Goal: Transaction & Acquisition: Purchase product/service

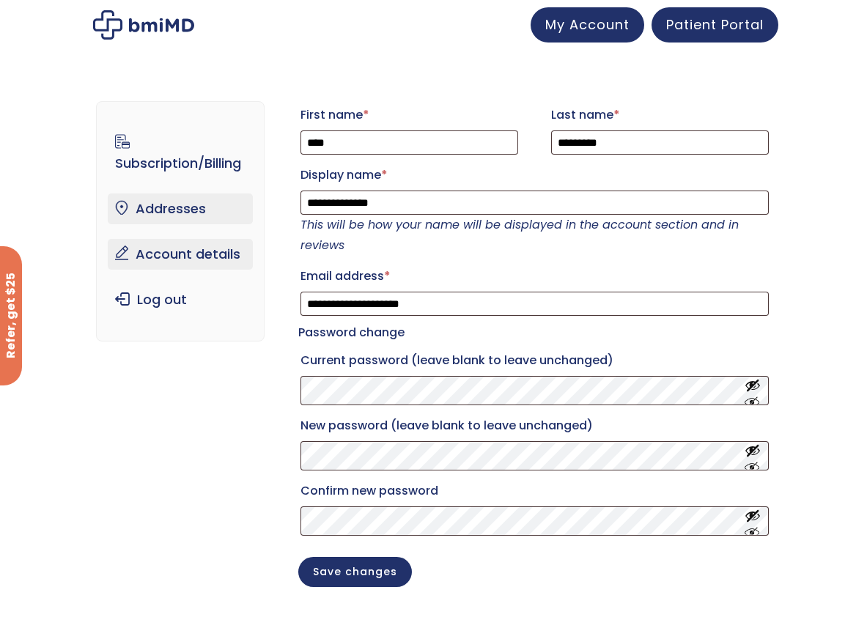
click at [216, 213] on link "Addresses" at bounding box center [180, 208] width 145 height 31
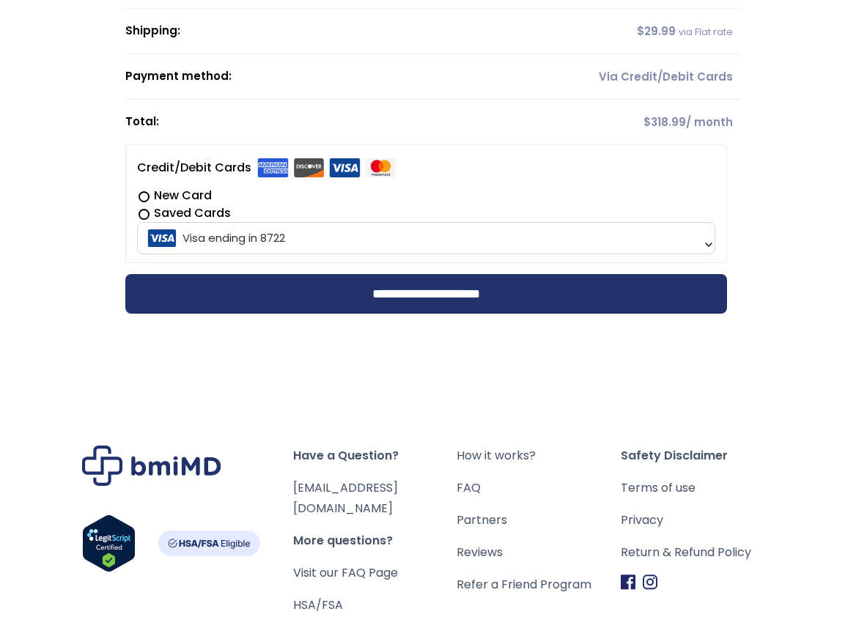
scroll to position [368, 0]
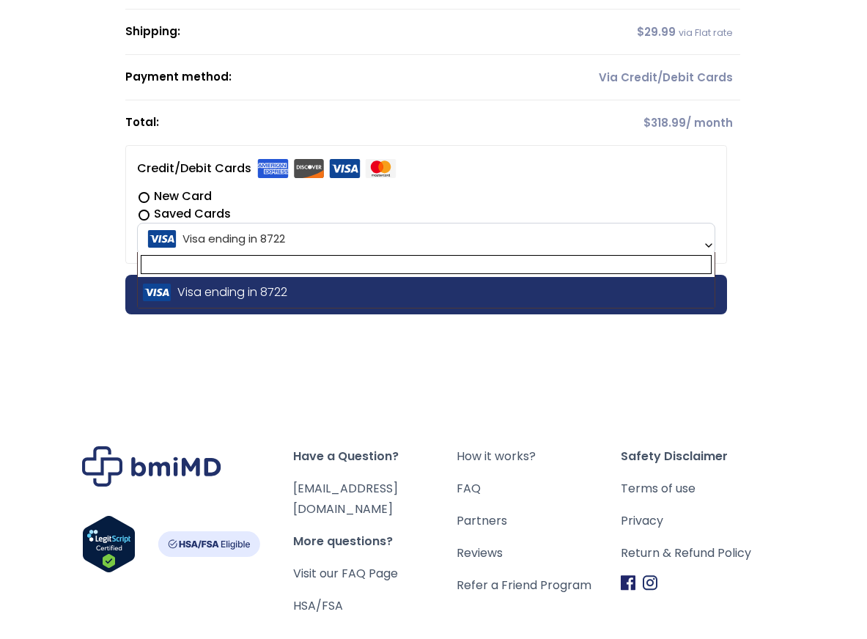
click at [473, 231] on span "Visa ending in 8722" at bounding box center [425, 238] width 569 height 31
click at [476, 190] on label "New Card" at bounding box center [426, 197] width 578 height 18
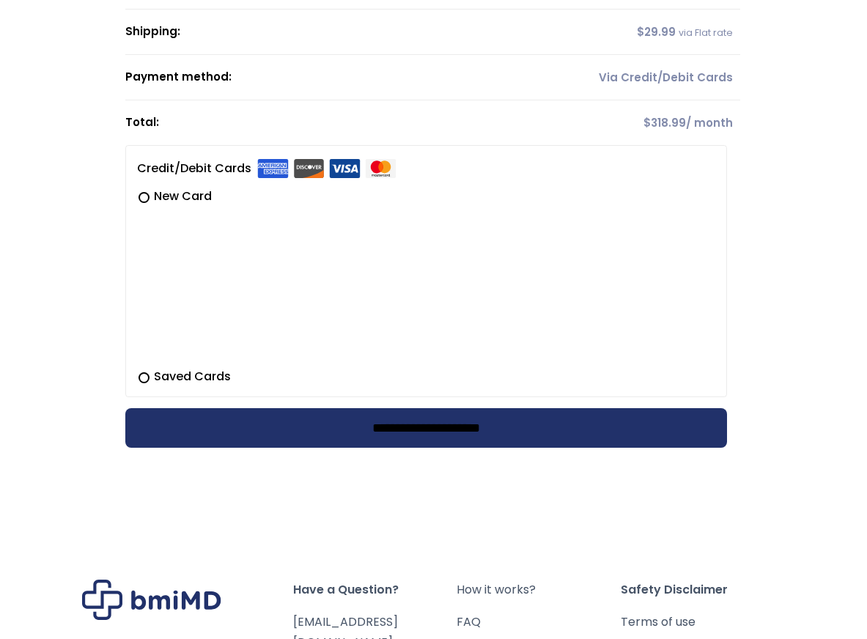
click at [393, 420] on input "**********" at bounding box center [426, 428] width 602 height 40
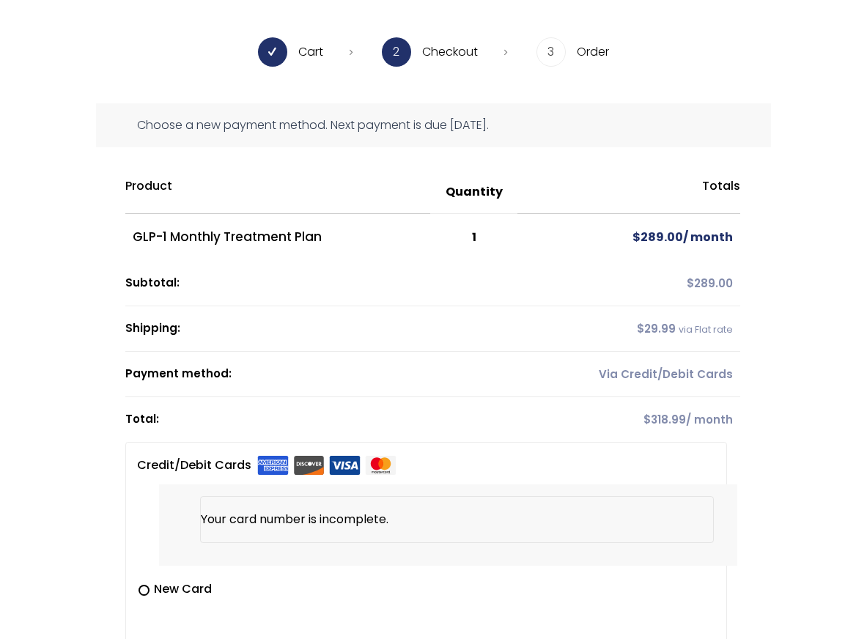
scroll to position [0, 0]
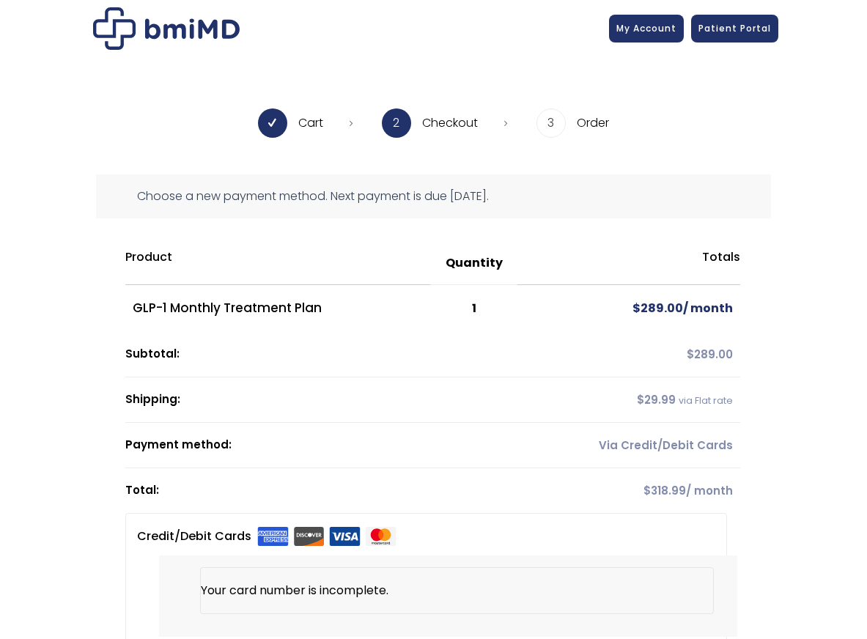
click at [653, 10] on div at bounding box center [433, 28] width 689 height 42
click at [734, 28] on span "Patient Portal" at bounding box center [734, 26] width 73 height 12
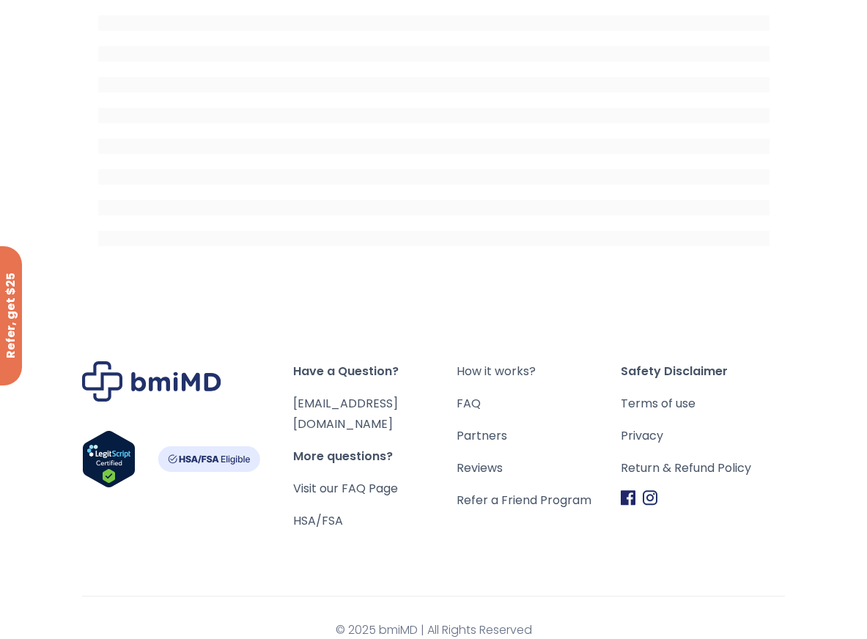
scroll to position [252, 0]
click at [355, 408] on link "[EMAIL_ADDRESS][DOMAIN_NAME]" at bounding box center [345, 414] width 105 height 37
drag, startPoint x: 418, startPoint y: 404, endPoint x: 294, endPoint y: 404, distance: 124.6
click at [294, 404] on span "[EMAIL_ADDRESS][DOMAIN_NAME]" at bounding box center [375, 414] width 164 height 41
copy link "[EMAIL_ADDRESS][DOMAIN_NAME]"
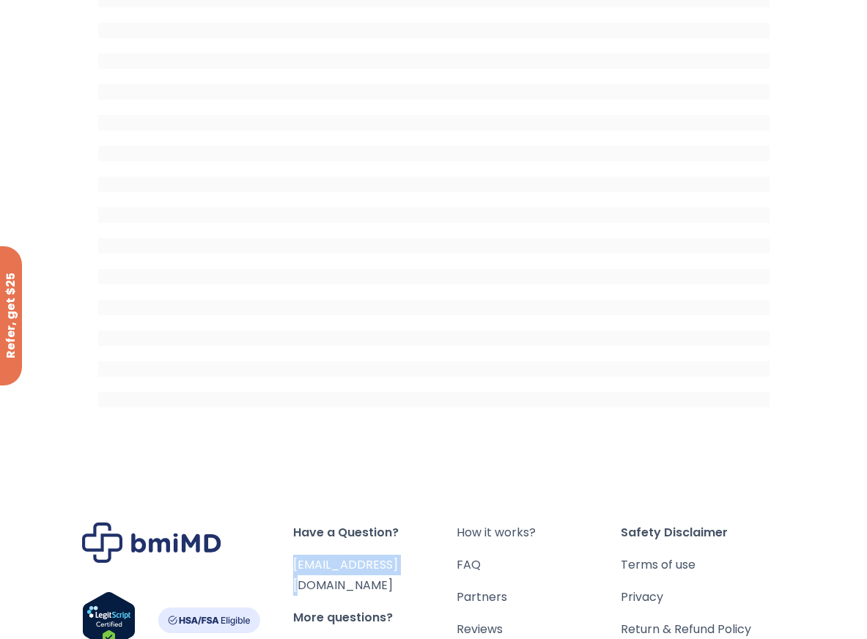
scroll to position [0, 0]
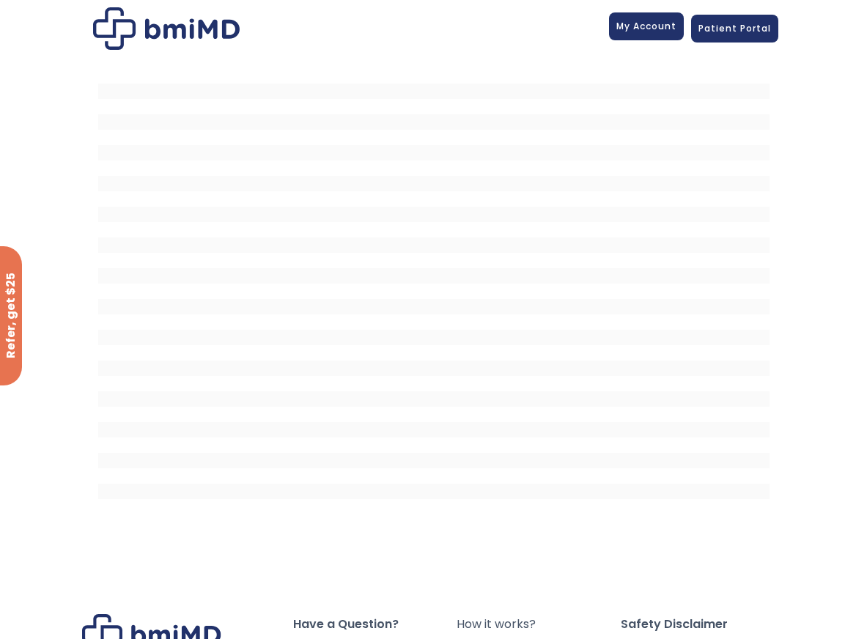
click at [646, 32] on span "My Account" at bounding box center [646, 26] width 60 height 12
